Goal: Check status: Check status

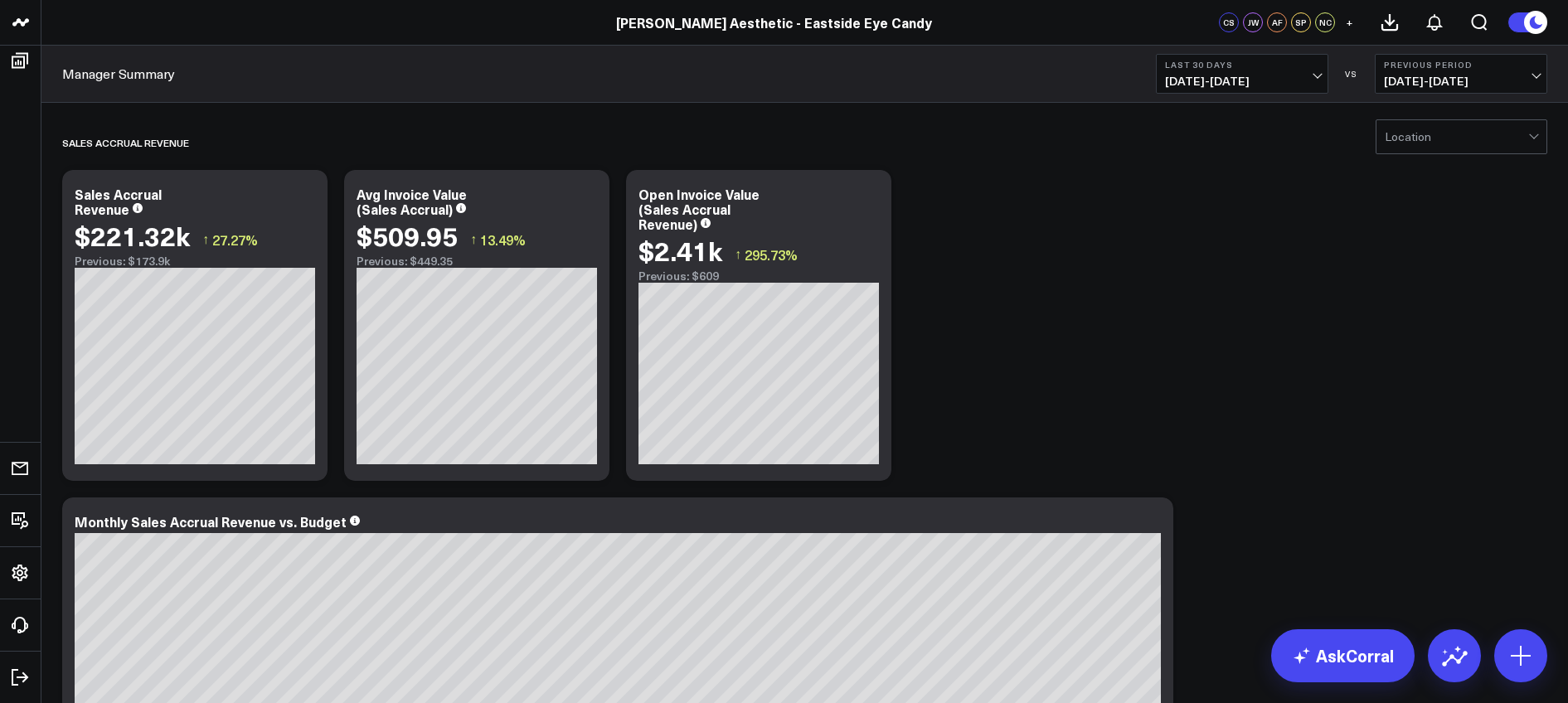
click at [1243, 65] on b "Last 30 Days" at bounding box center [1242, 65] width 154 height 10
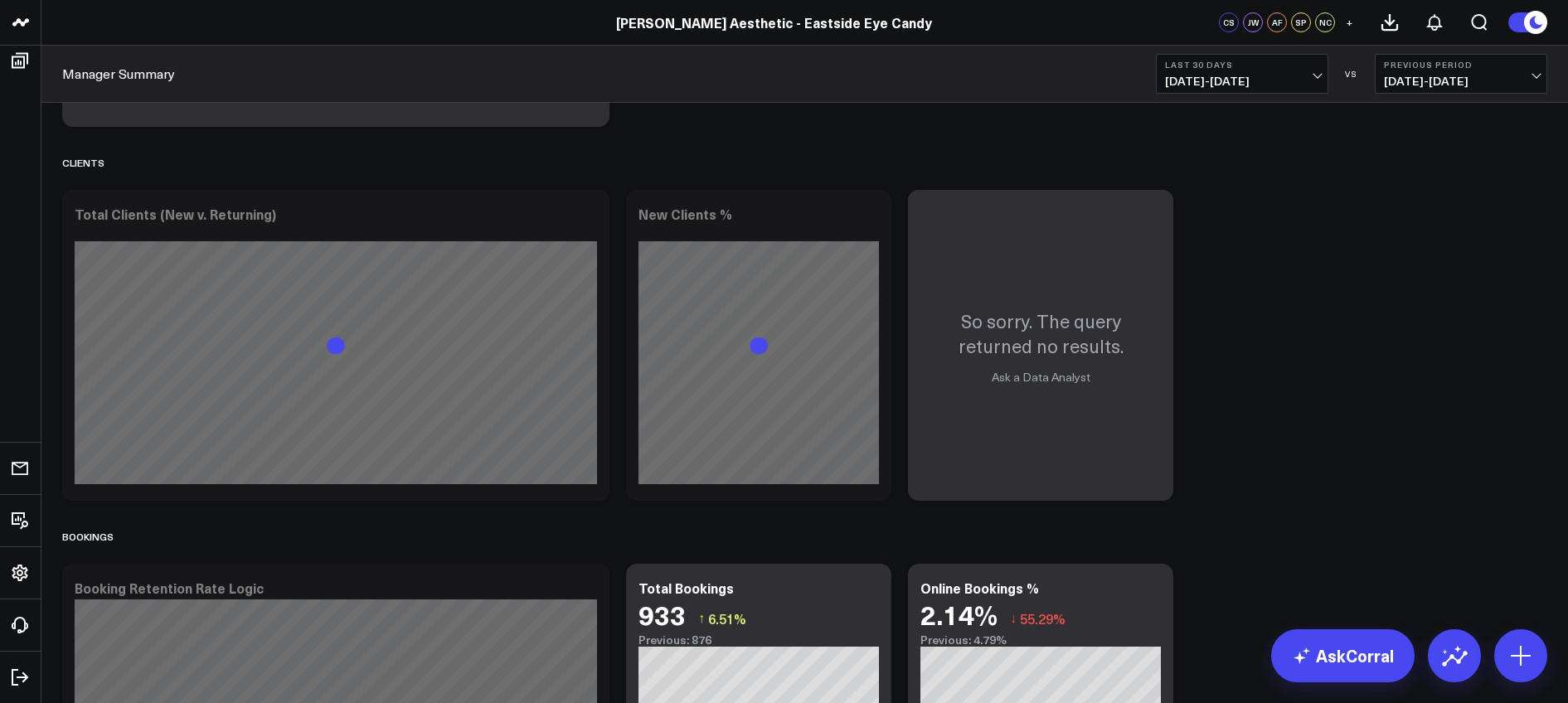
scroll to position [1338, 0]
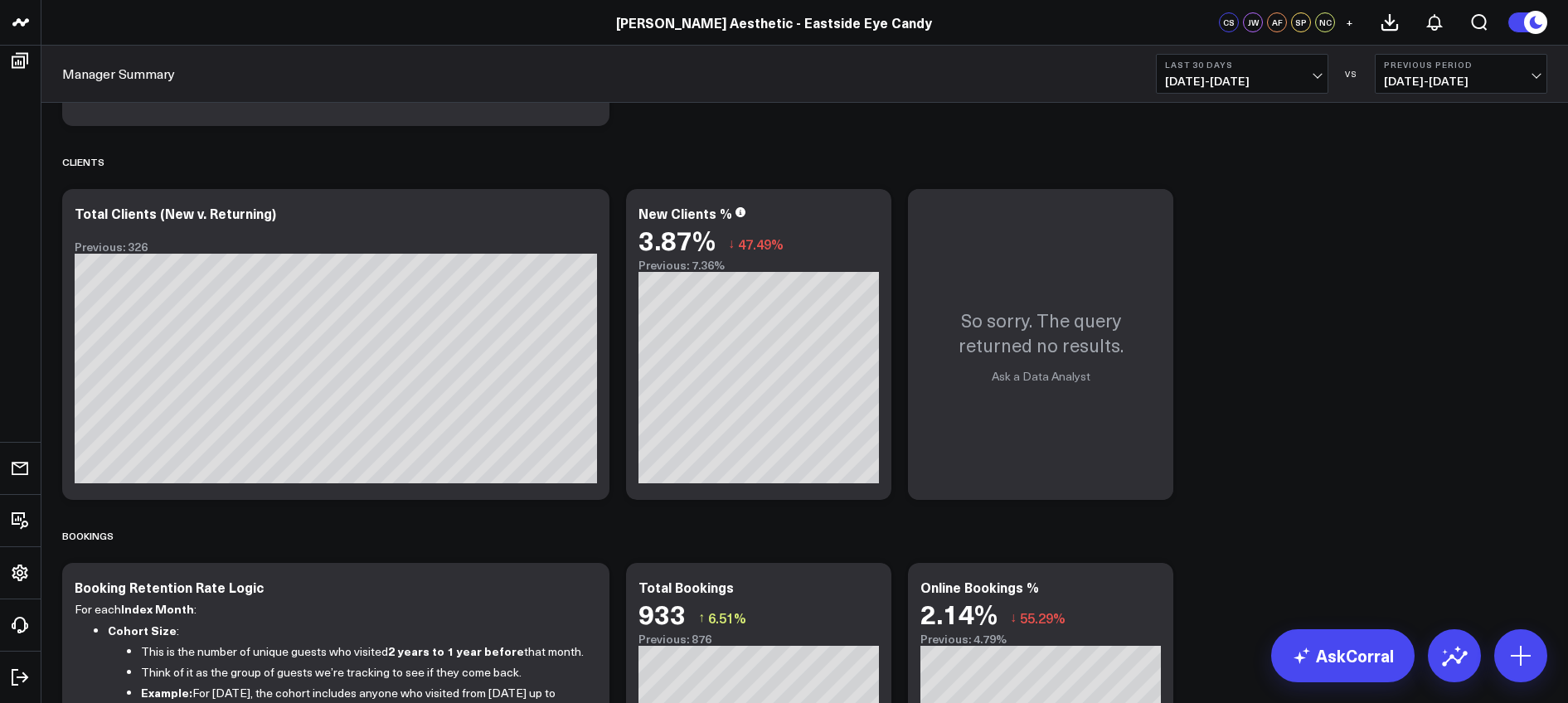
click at [1238, 75] on span "[DATE] - [DATE]" at bounding box center [1242, 82] width 154 height 13
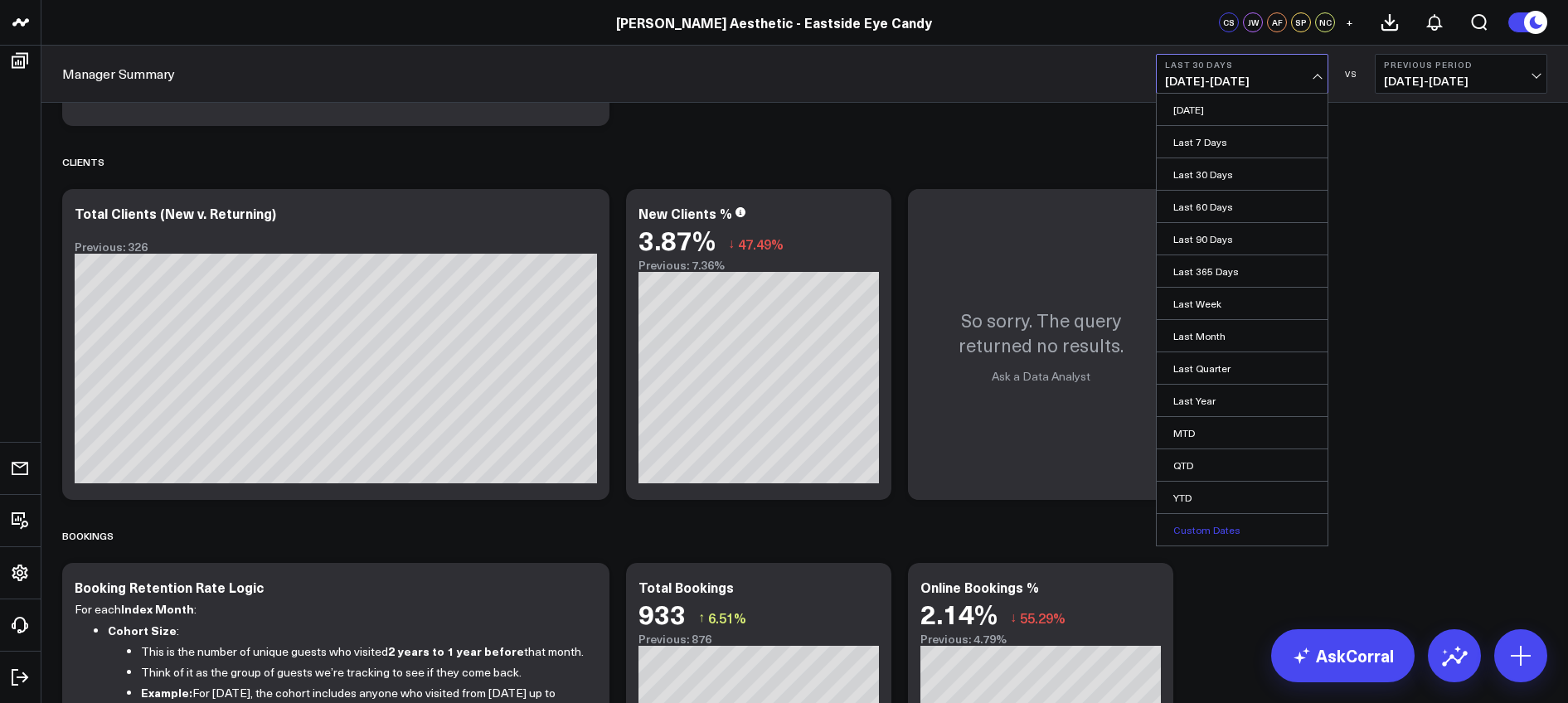
click at [1214, 531] on link "Custom Dates" at bounding box center [1242, 529] width 171 height 31
select select "7"
select select "2025"
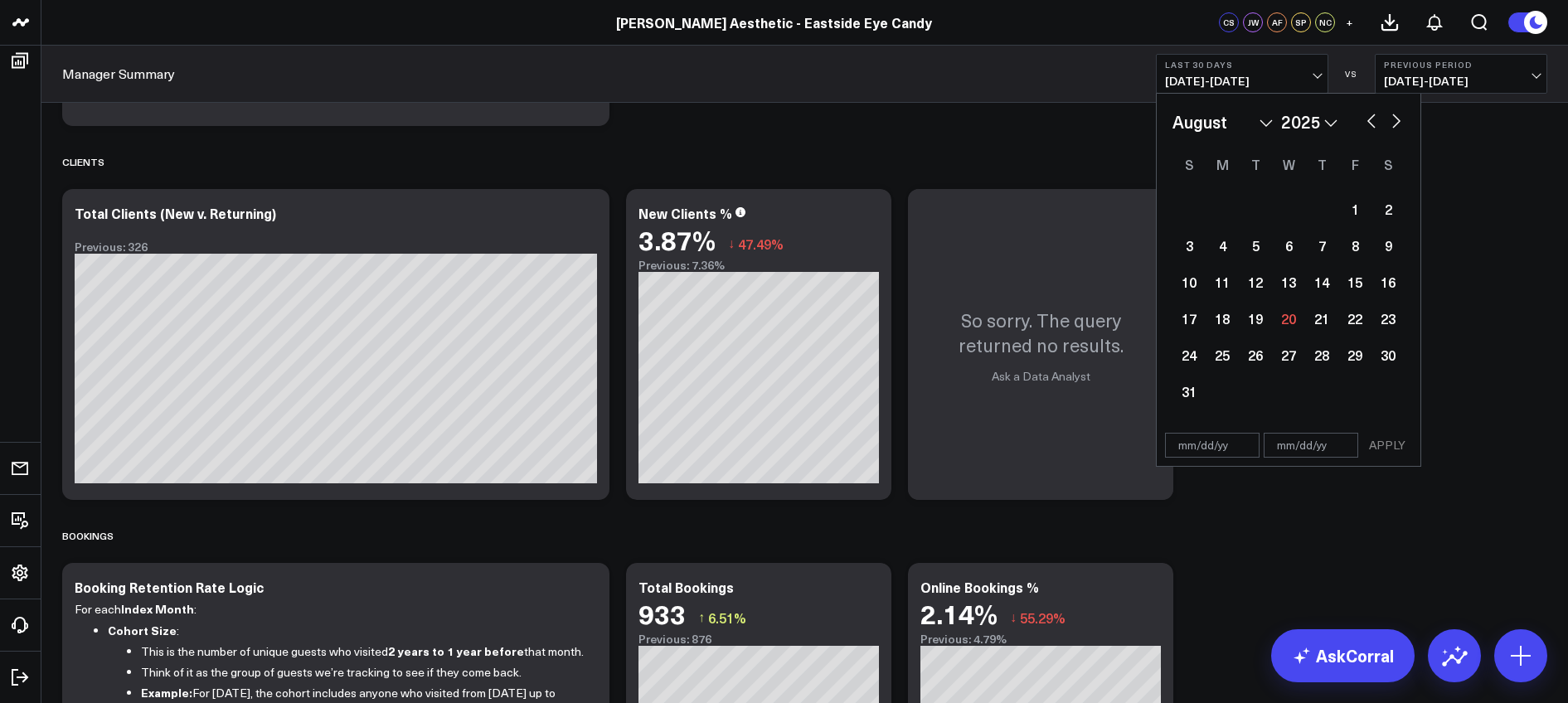
click at [1373, 116] on button "button" at bounding box center [1371, 119] width 17 height 20
select select "6"
select select "2025"
click at [1373, 116] on button "button" at bounding box center [1371, 119] width 17 height 20
select select "5"
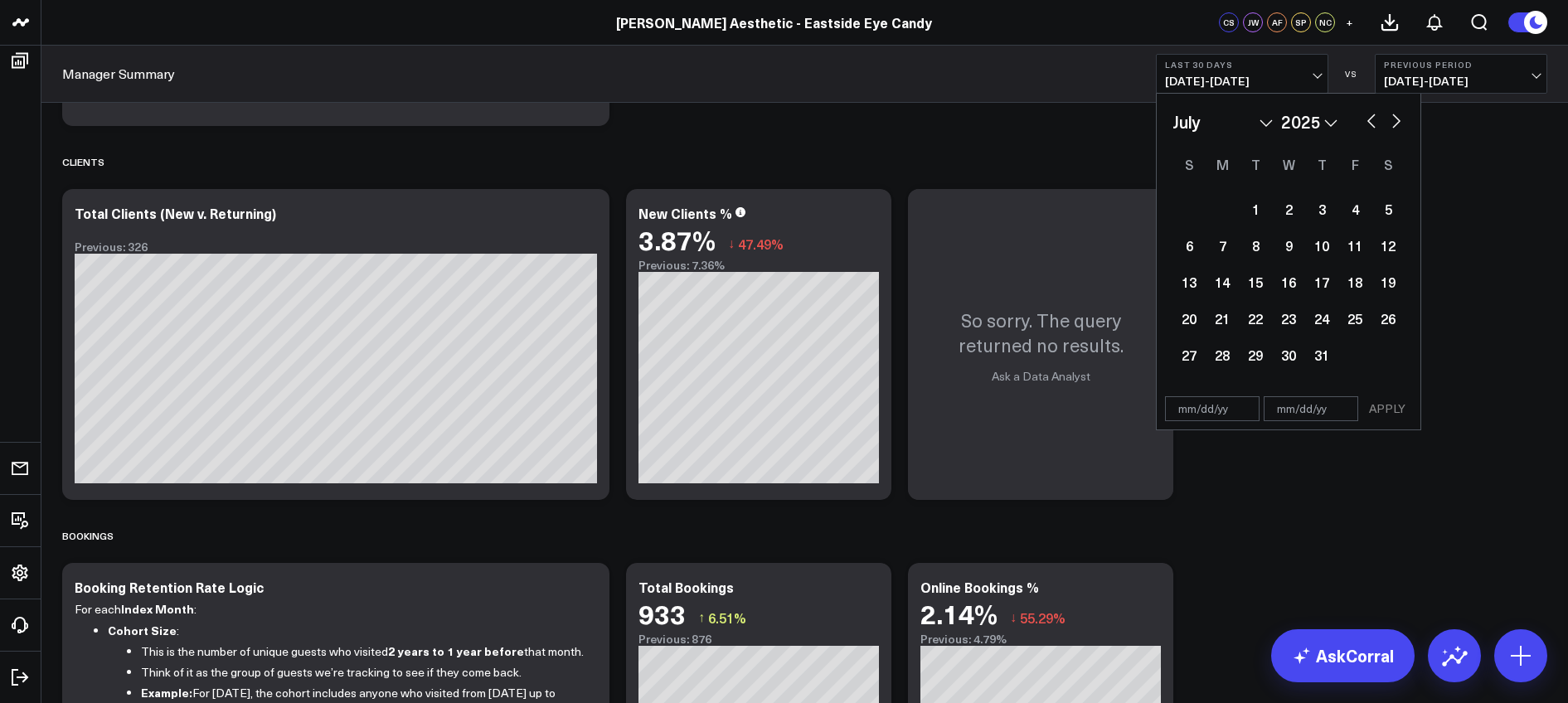
select select "2025"
click at [1181, 210] on div "1" at bounding box center [1188, 209] width 33 height 33
type input "[DATE]"
select select "5"
select select "2025"
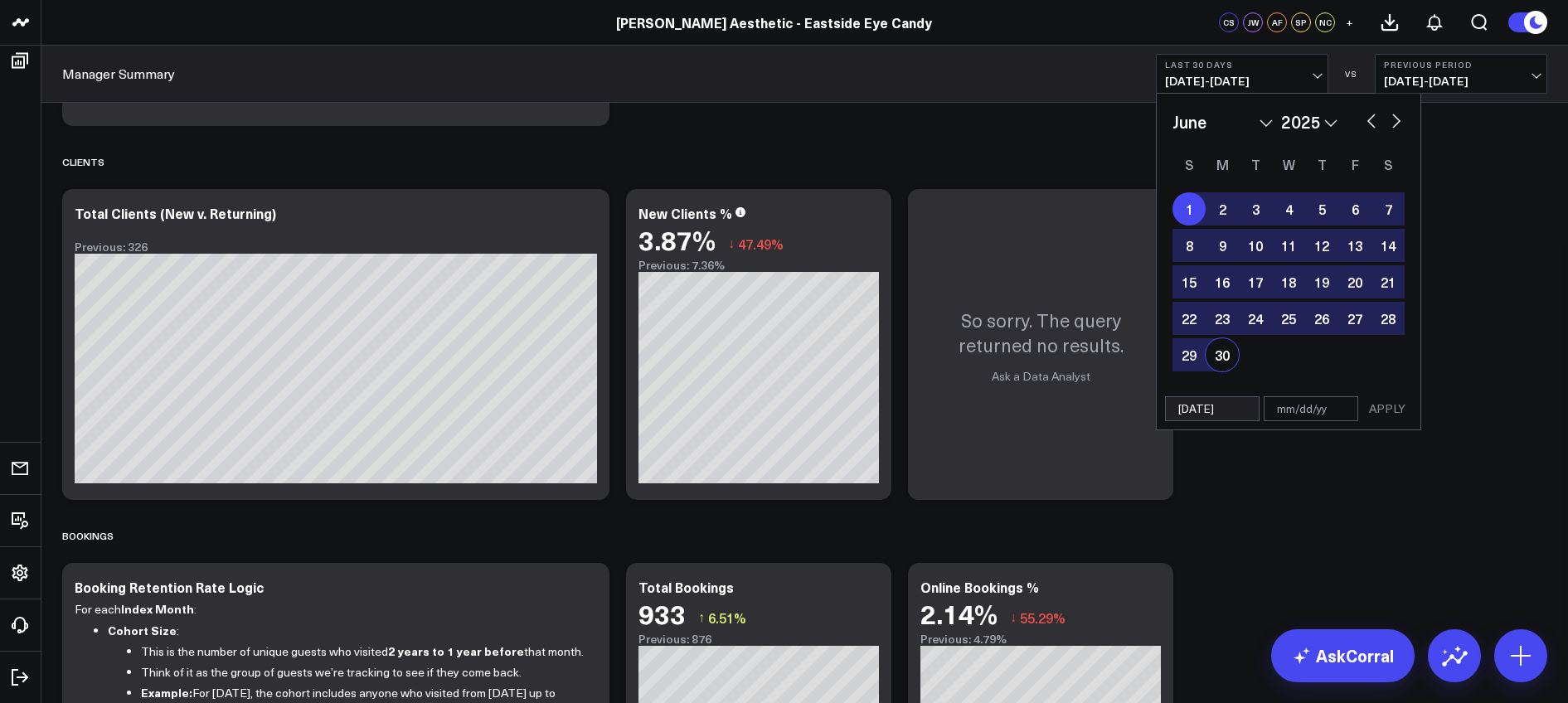
click at [1222, 363] on div "30" at bounding box center [1222, 354] width 33 height 33
type input "[DATE]"
select select "5"
select select "2025"
click at [1392, 406] on button "APPLY" at bounding box center [1386, 409] width 50 height 25
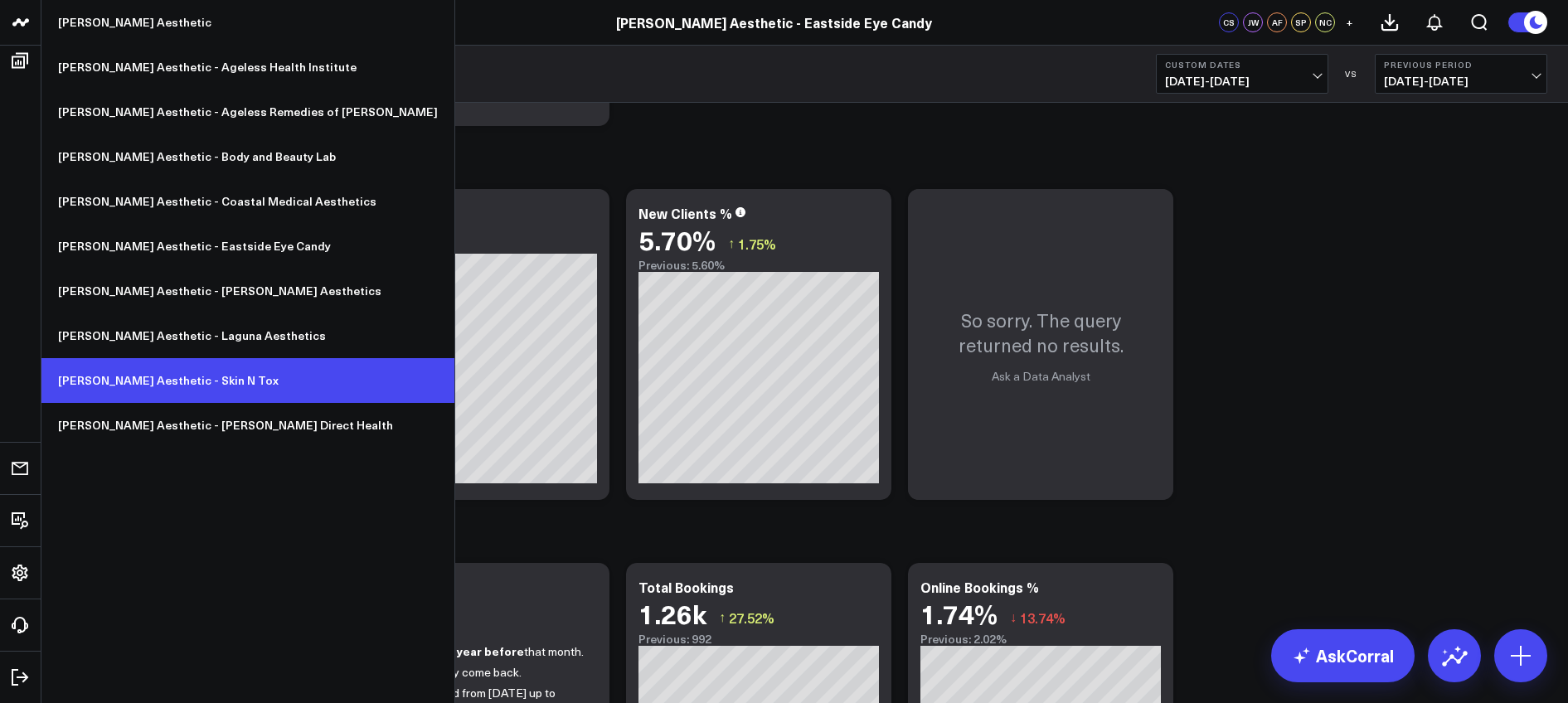
click at [163, 377] on link "[PERSON_NAME] Aesthetic - Skin N Tox" at bounding box center [247, 380] width 413 height 45
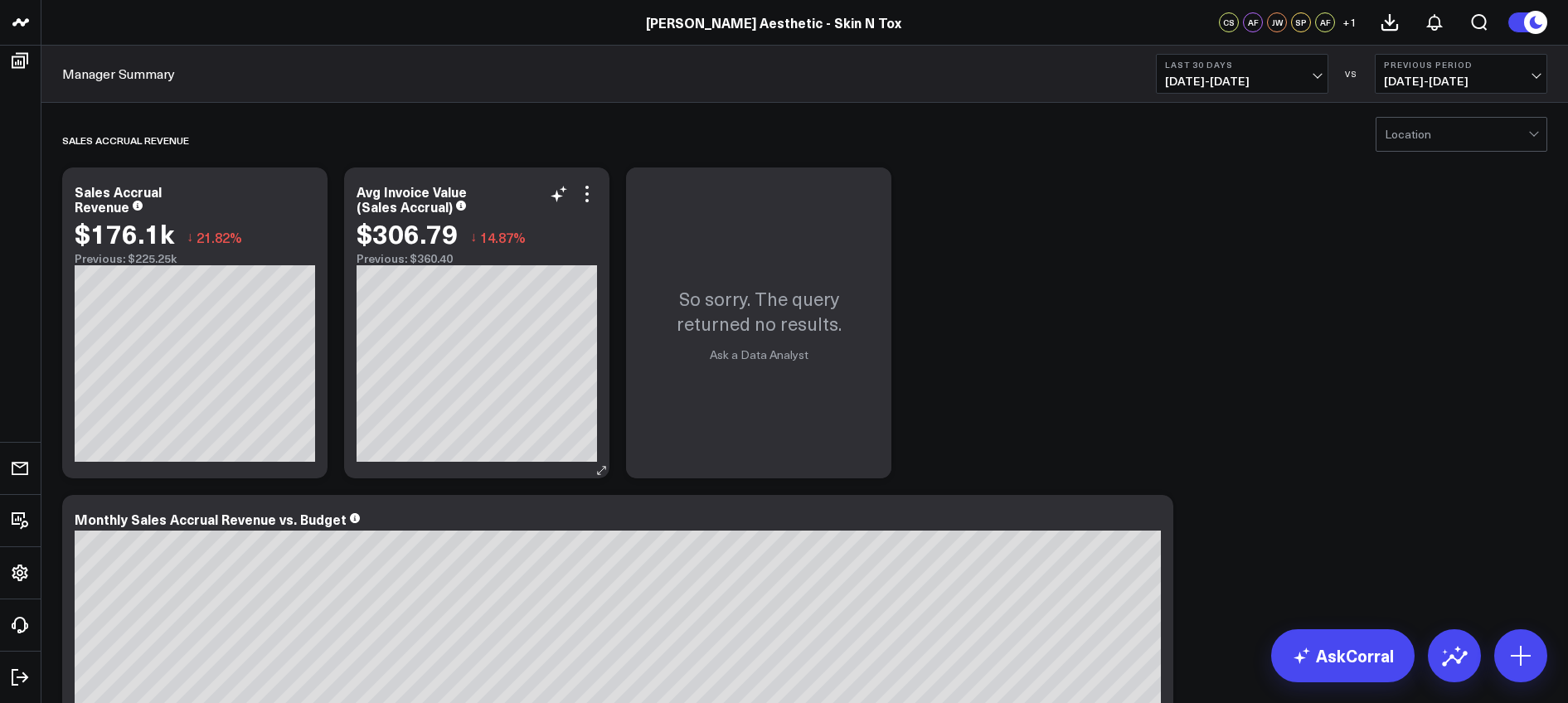
scroll to position [3, 0]
click at [1222, 81] on span "[DATE] - [DATE]" at bounding box center [1242, 82] width 154 height 13
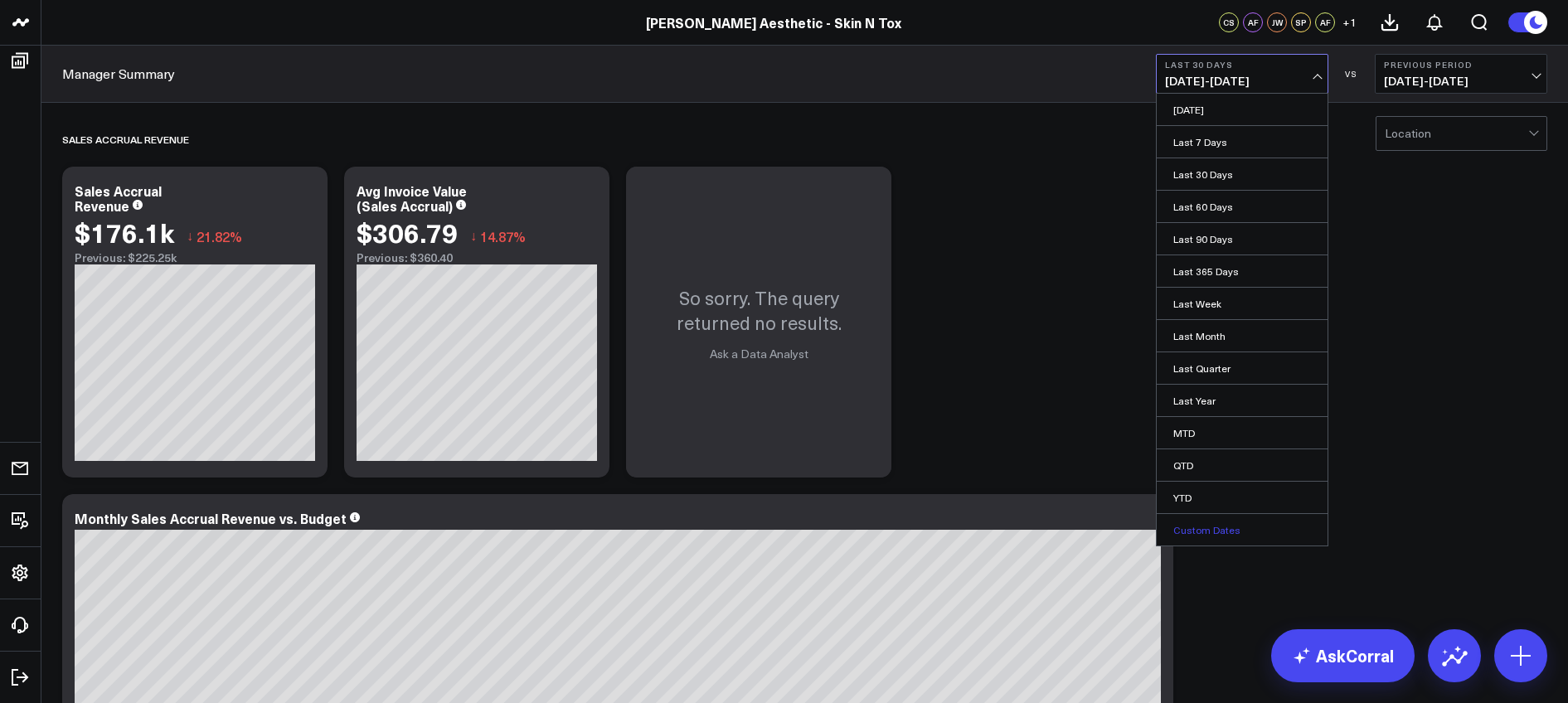
click at [1221, 531] on link "Custom Dates" at bounding box center [1242, 529] width 171 height 31
select select "7"
select select "2025"
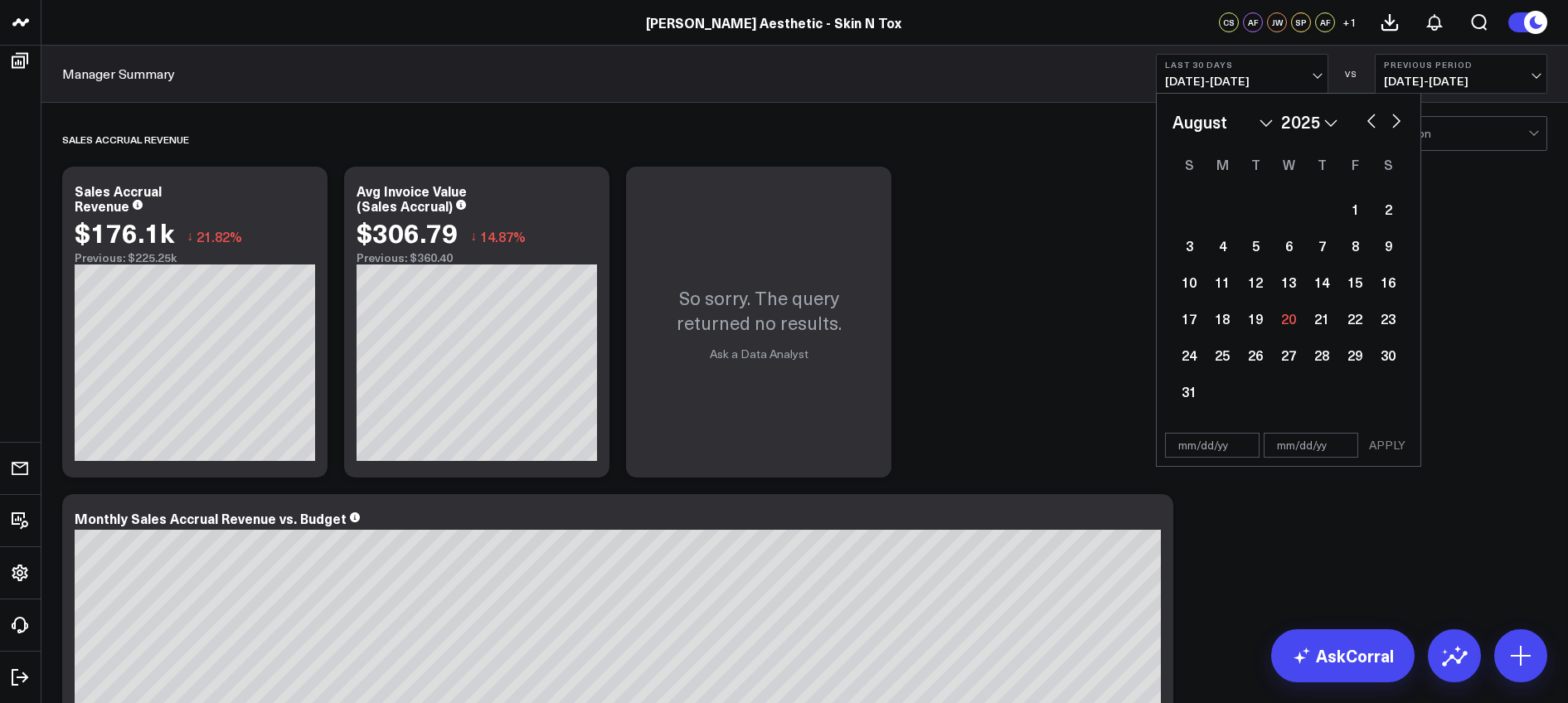
click at [1371, 122] on button "button" at bounding box center [1371, 119] width 17 height 20
select select "6"
select select "2025"
click at [1371, 122] on button "button" at bounding box center [1371, 119] width 17 height 20
select select "5"
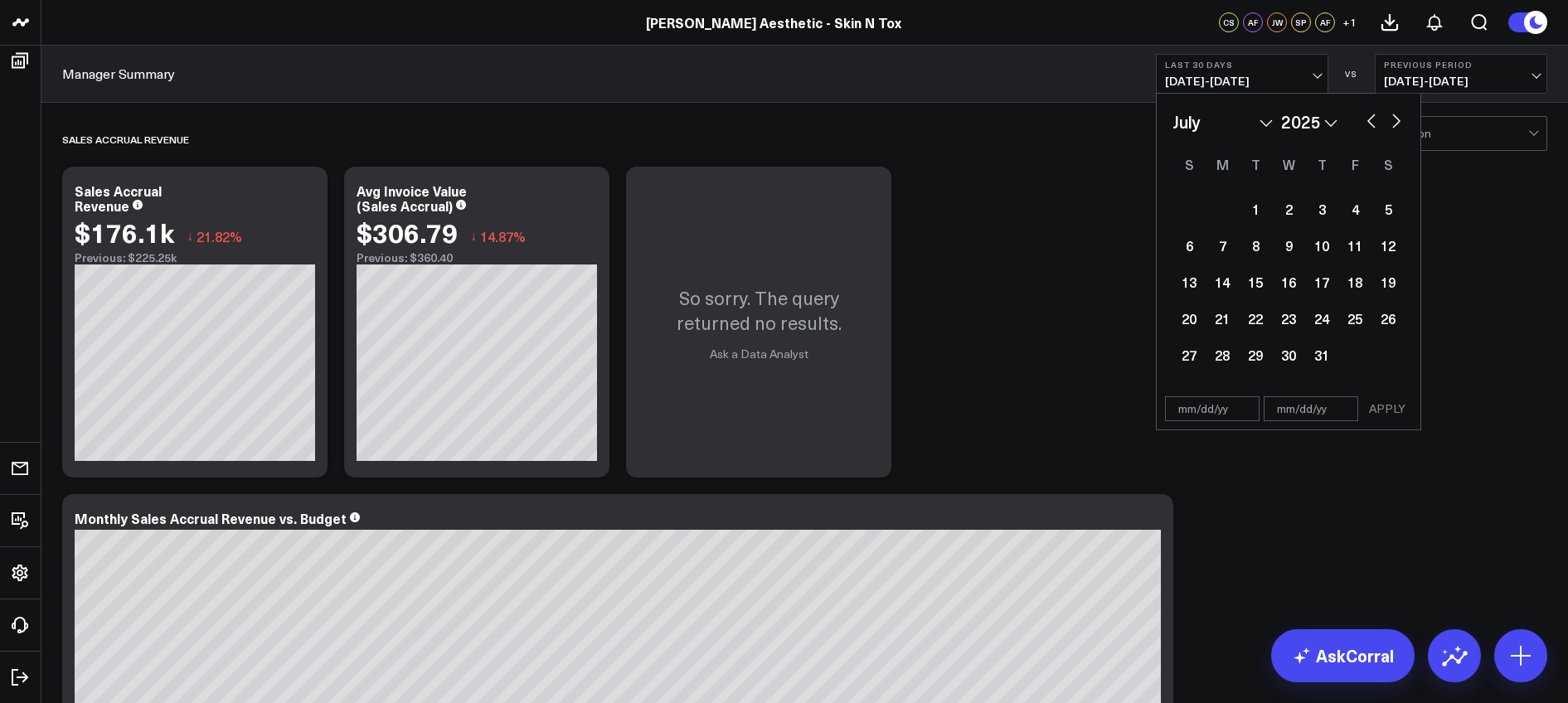
select select "2025"
click at [1186, 210] on div "1" at bounding box center [1188, 209] width 33 height 33
type input "[DATE]"
select select "5"
select select "2025"
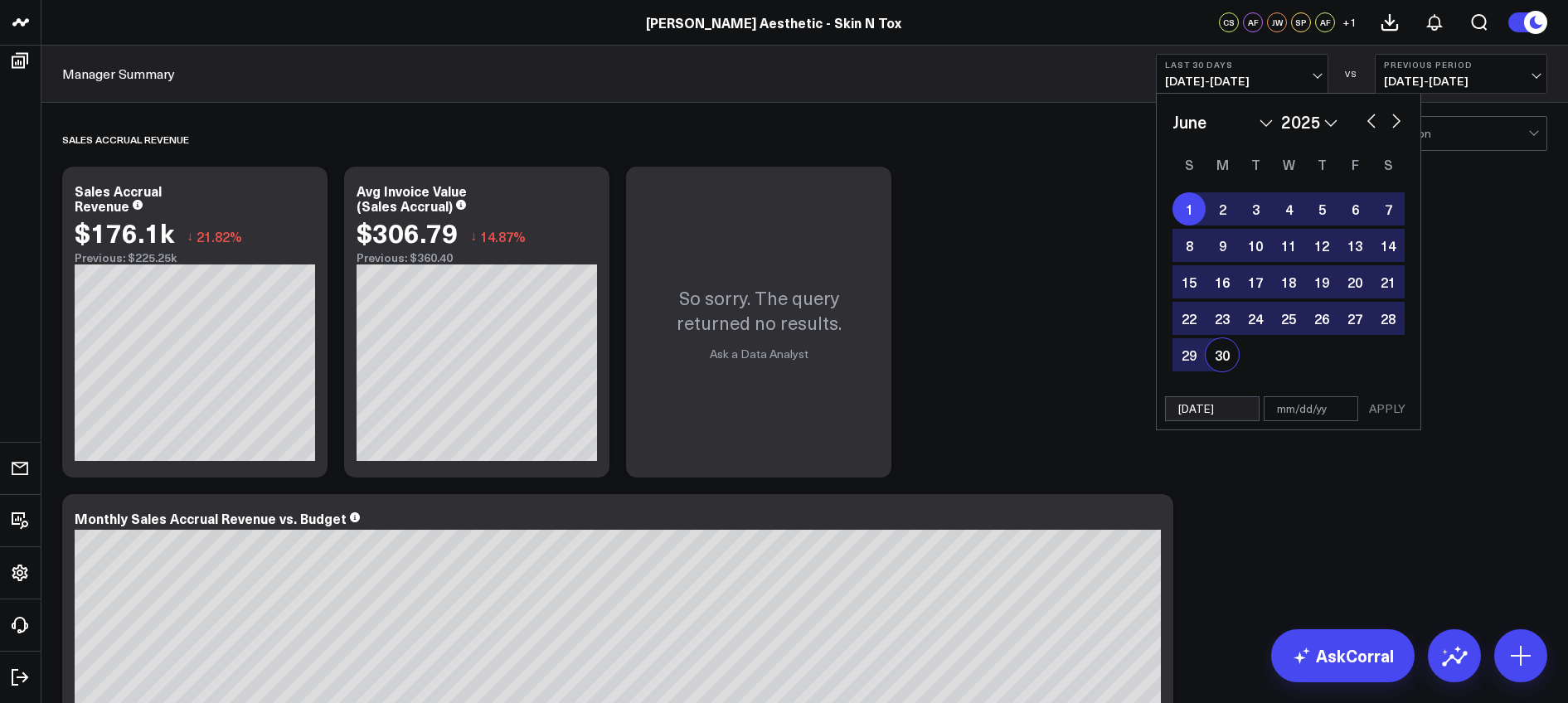
click at [1238, 362] on div "1 2 3 4 5 6 7 8 9 10 11 12 13 14 15 16 17 18 19 20 21 22 23 24 25 26 27 28 29 30" at bounding box center [1288, 282] width 232 height 182
click at [1224, 357] on div "30" at bounding box center [1222, 354] width 33 height 33
type input "[DATE]"
select select "5"
select select "2025"
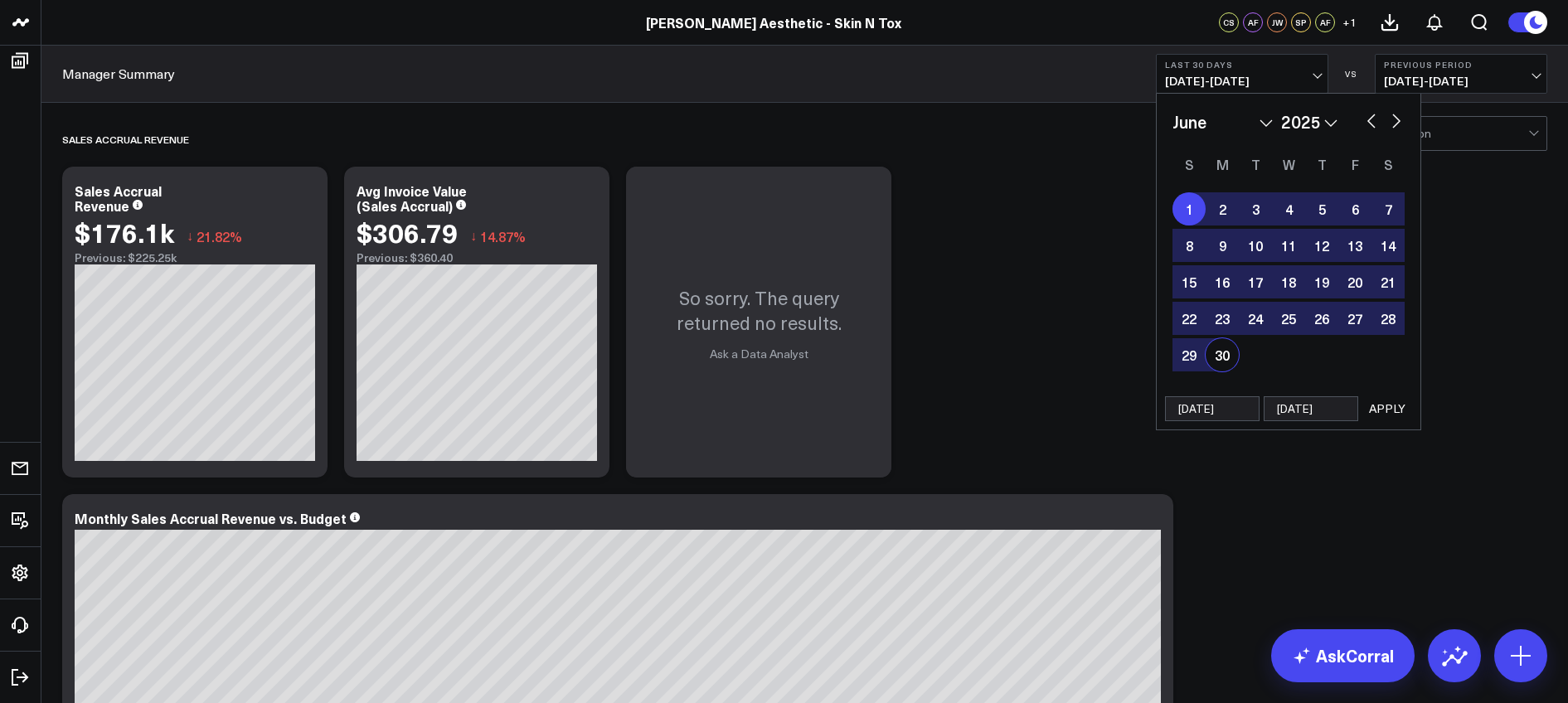
click at [1397, 409] on button "APPLY" at bounding box center [1386, 409] width 50 height 25
